Goal: Task Accomplishment & Management: Use online tool/utility

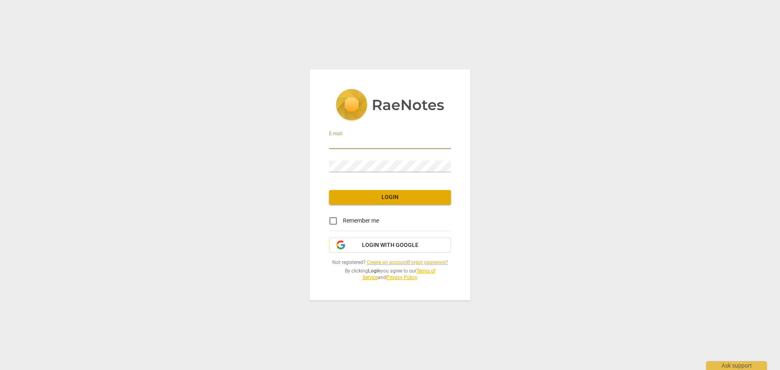
click at [367, 145] on input "email" at bounding box center [390, 143] width 122 height 12
click at [361, 246] on span "Login with Google" at bounding box center [390, 245] width 108 height 8
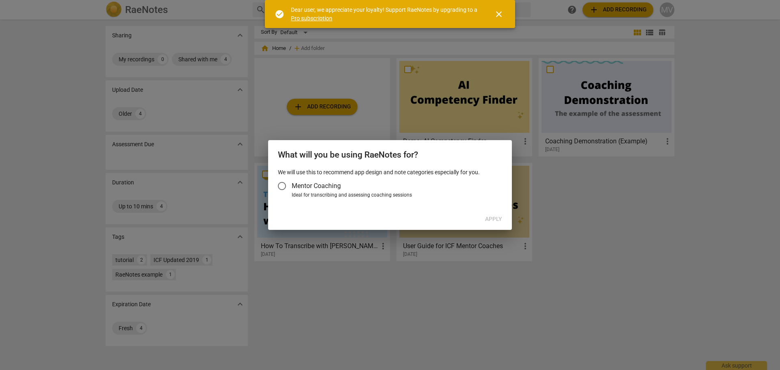
click at [280, 184] on input "Mentor Coaching" at bounding box center [281, 185] width 19 height 19
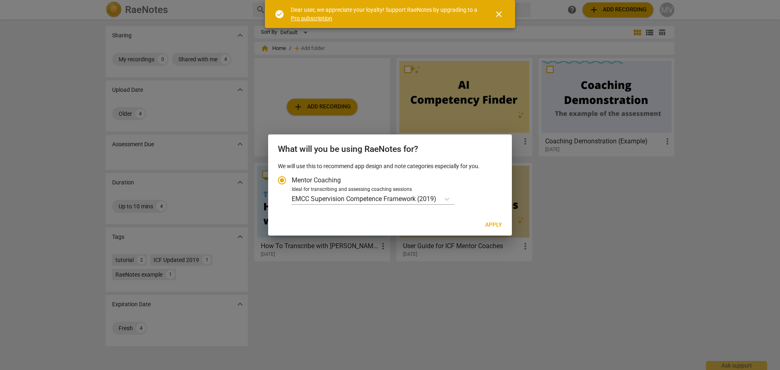
click at [490, 225] on span "Apply" at bounding box center [493, 225] width 17 height 8
radio input "false"
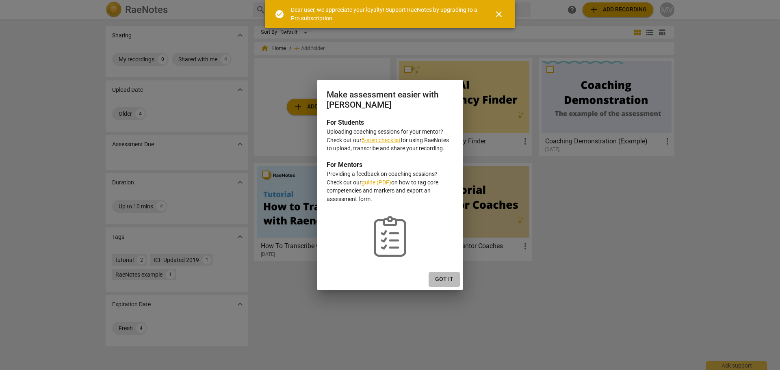
click at [448, 278] on span "Got it" at bounding box center [444, 279] width 18 height 8
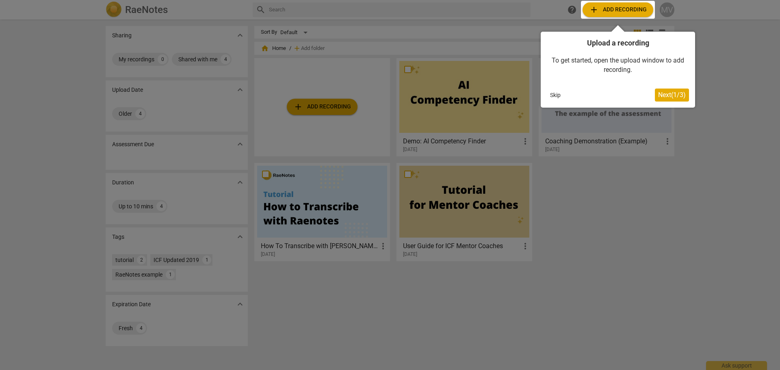
click at [613, 9] on div at bounding box center [618, 10] width 74 height 18
click at [666, 93] on span "Next ( 1 / 3 )" at bounding box center [672, 95] width 28 height 8
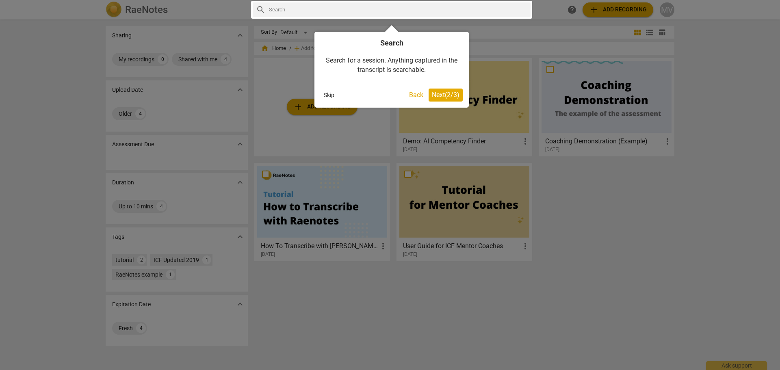
click at [440, 97] on span "Next ( 2 / 3 )" at bounding box center [446, 95] width 28 height 8
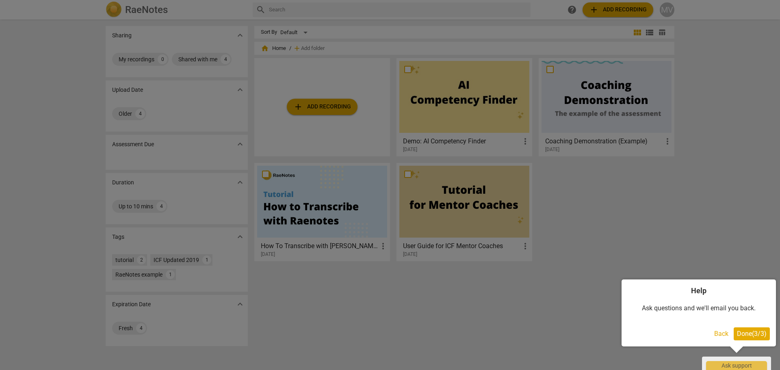
click at [609, 11] on div at bounding box center [390, 185] width 780 height 370
click at [749, 332] on span "Done ( 3 / 3 )" at bounding box center [752, 334] width 30 height 8
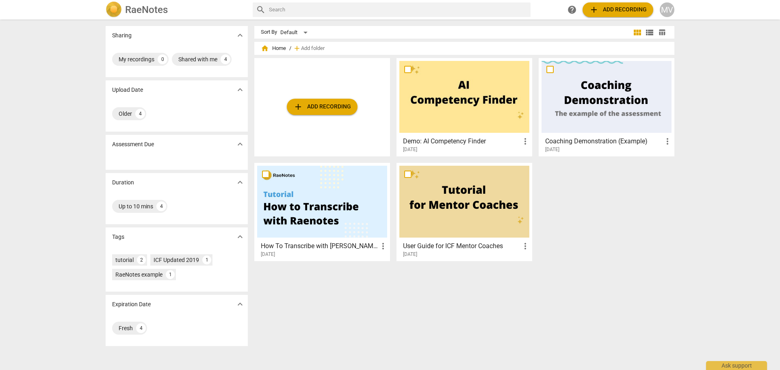
click at [607, 9] on span "add Add recording" at bounding box center [618, 10] width 58 height 10
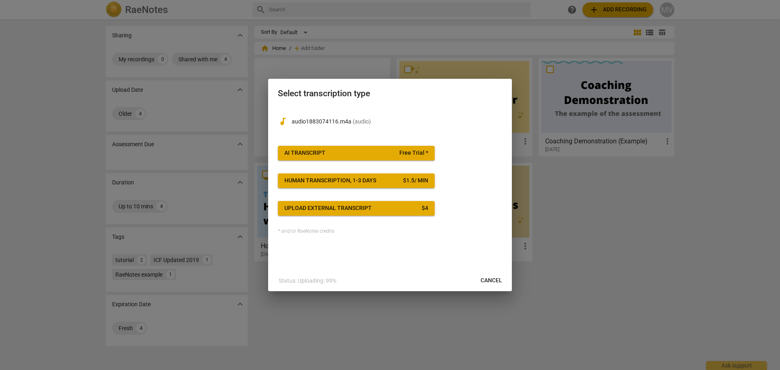
click at [365, 151] on span "AI Transcript Free Trial *" at bounding box center [356, 153] width 144 height 8
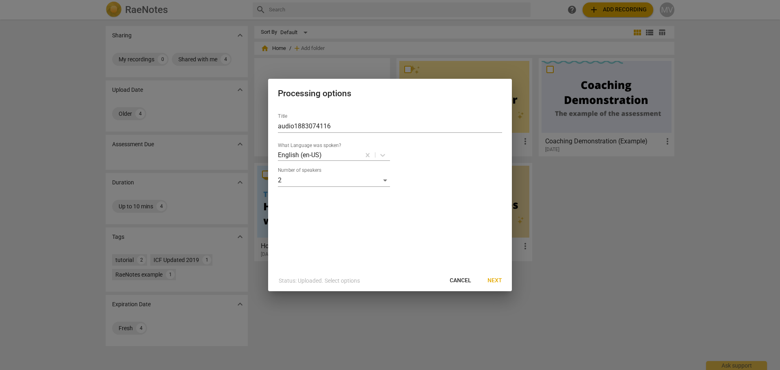
click at [496, 281] on span "Next" at bounding box center [494, 281] width 15 height 8
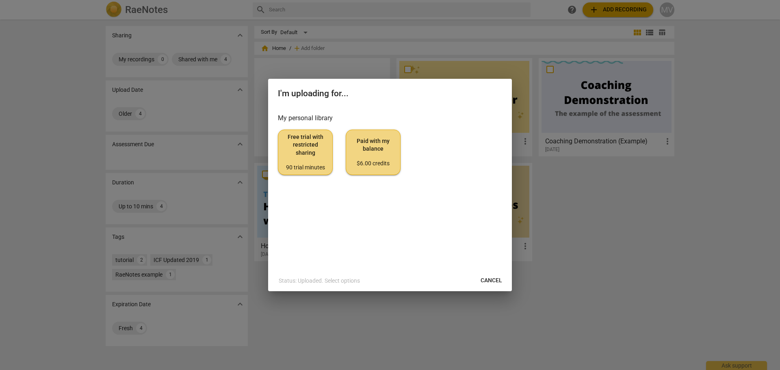
click at [298, 153] on span "Free trial with restricted sharing 90 trial minutes" at bounding box center [305, 152] width 41 height 38
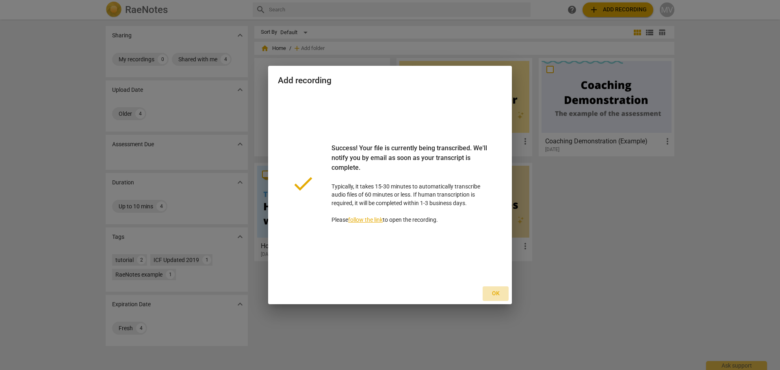
click at [493, 294] on span "Ok" at bounding box center [495, 294] width 13 height 8
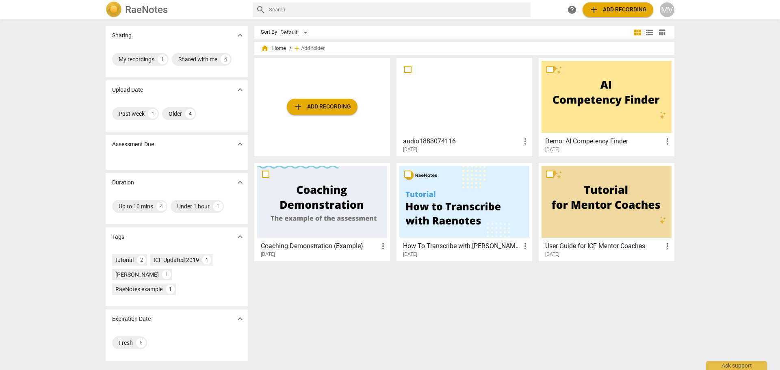
click at [577, 105] on div at bounding box center [606, 97] width 130 height 72
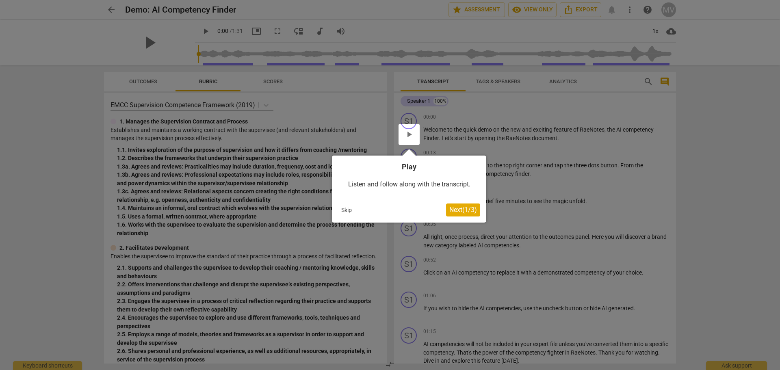
click at [450, 208] on span "Next ( 1 / 3 )" at bounding box center [463, 210] width 28 height 8
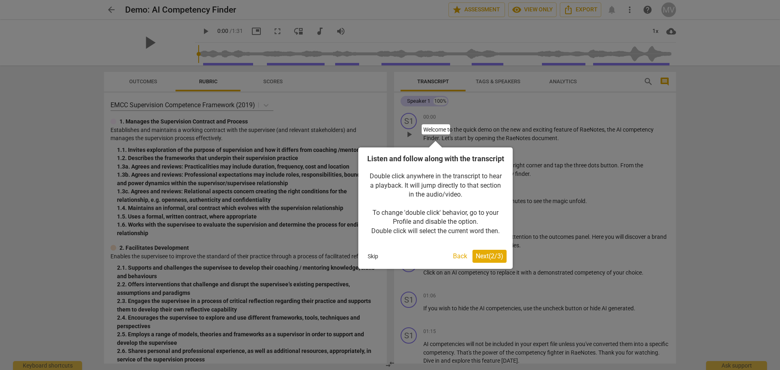
click at [485, 260] on span "Next ( 2 / 3 )" at bounding box center [490, 256] width 28 height 8
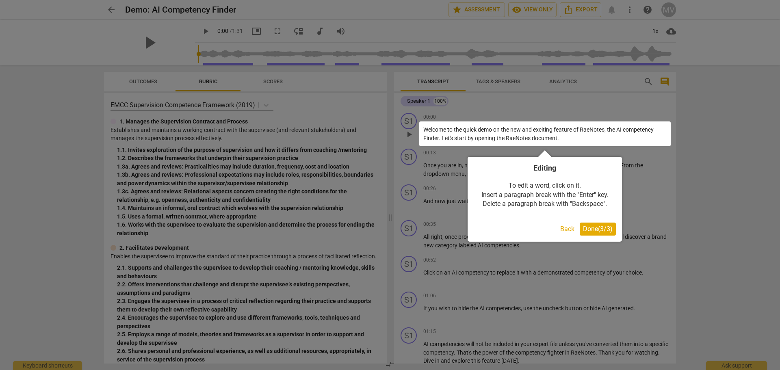
click at [586, 227] on span "Done ( 3 / 3 )" at bounding box center [598, 229] width 30 height 8
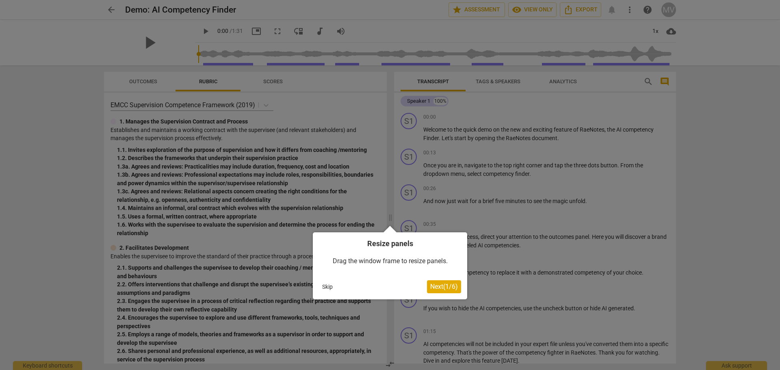
click at [431, 289] on span "Next ( 1 / 6 )" at bounding box center [444, 287] width 28 height 8
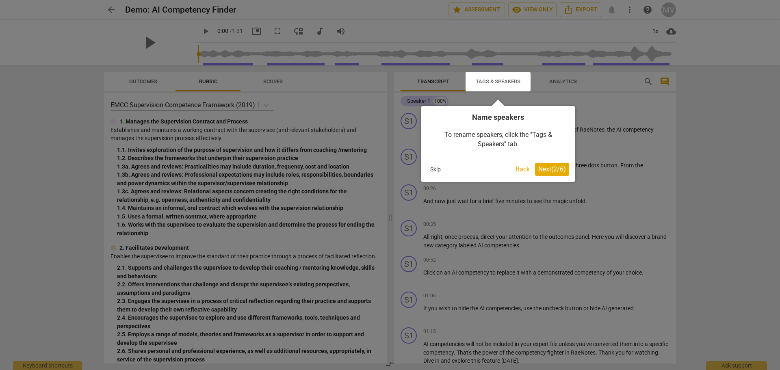
click at [550, 168] on span "Next ( 2 / 6 )" at bounding box center [552, 169] width 28 height 8
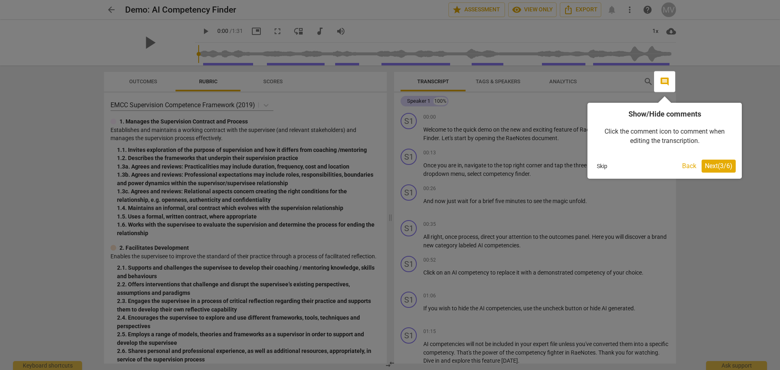
click at [710, 167] on span "Next ( 3 / 6 )" at bounding box center [719, 166] width 28 height 8
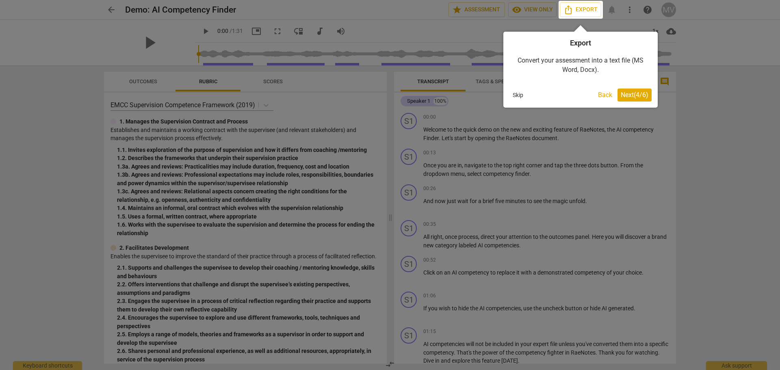
click at [634, 96] on span "Next ( 4 / 6 )" at bounding box center [635, 95] width 28 height 8
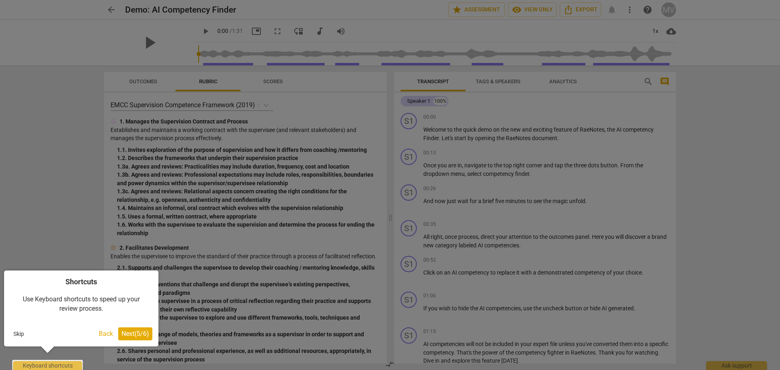
click at [124, 336] on span "Next ( 5 / 6 )" at bounding box center [135, 334] width 28 height 8
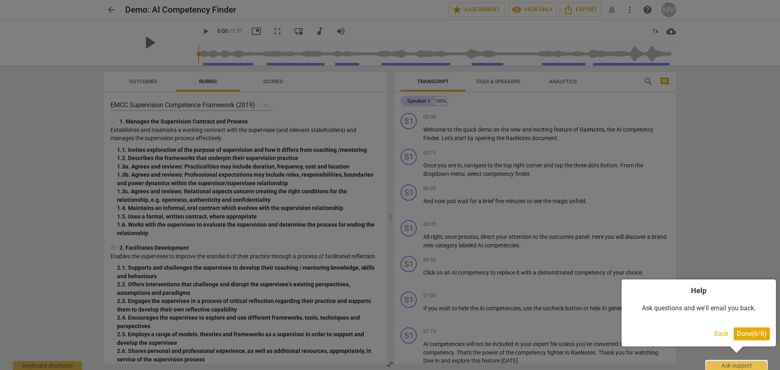
click at [741, 331] on span "Done ( 6 / 6 )" at bounding box center [752, 334] width 30 height 8
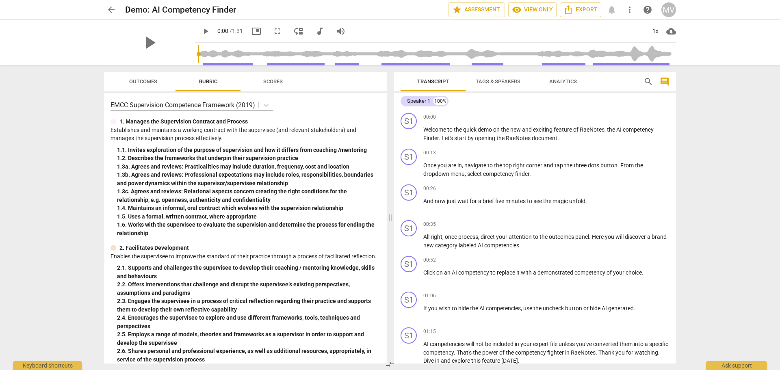
click at [202, 30] on span "play_arrow" at bounding box center [206, 31] width 10 height 10
click at [207, 29] on span "pause" at bounding box center [206, 31] width 10 height 10
type input "20"
